Goal: Check status: Check status

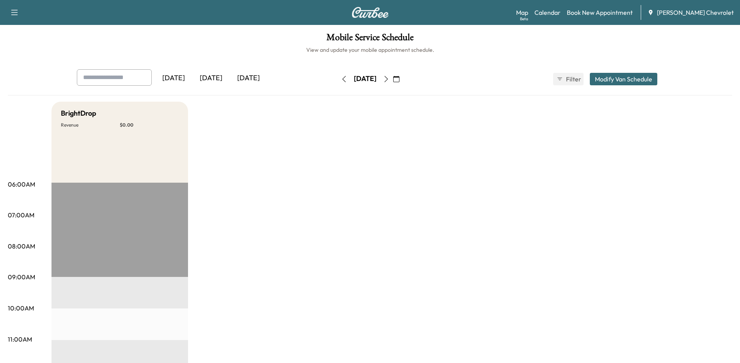
click at [249, 78] on div "[DATE]" at bounding box center [248, 78] width 37 height 18
click at [215, 77] on div "[DATE]" at bounding box center [210, 78] width 37 height 18
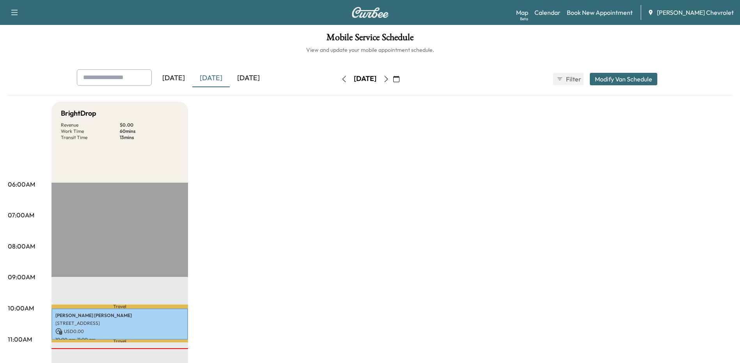
click at [256, 79] on div "[DATE]" at bounding box center [248, 78] width 37 height 18
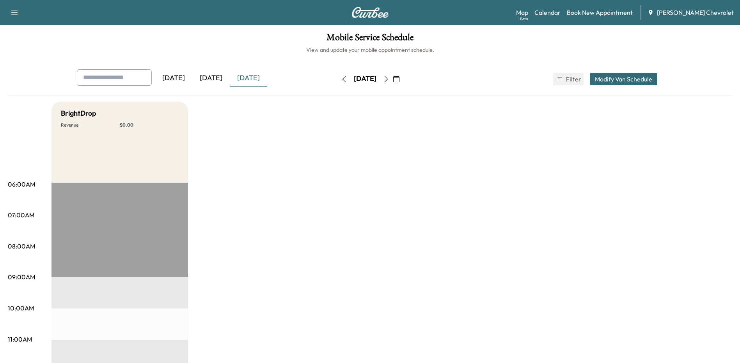
click at [389, 78] on icon "button" at bounding box center [386, 79] width 6 height 6
